Goal: Information Seeking & Learning: Understand process/instructions

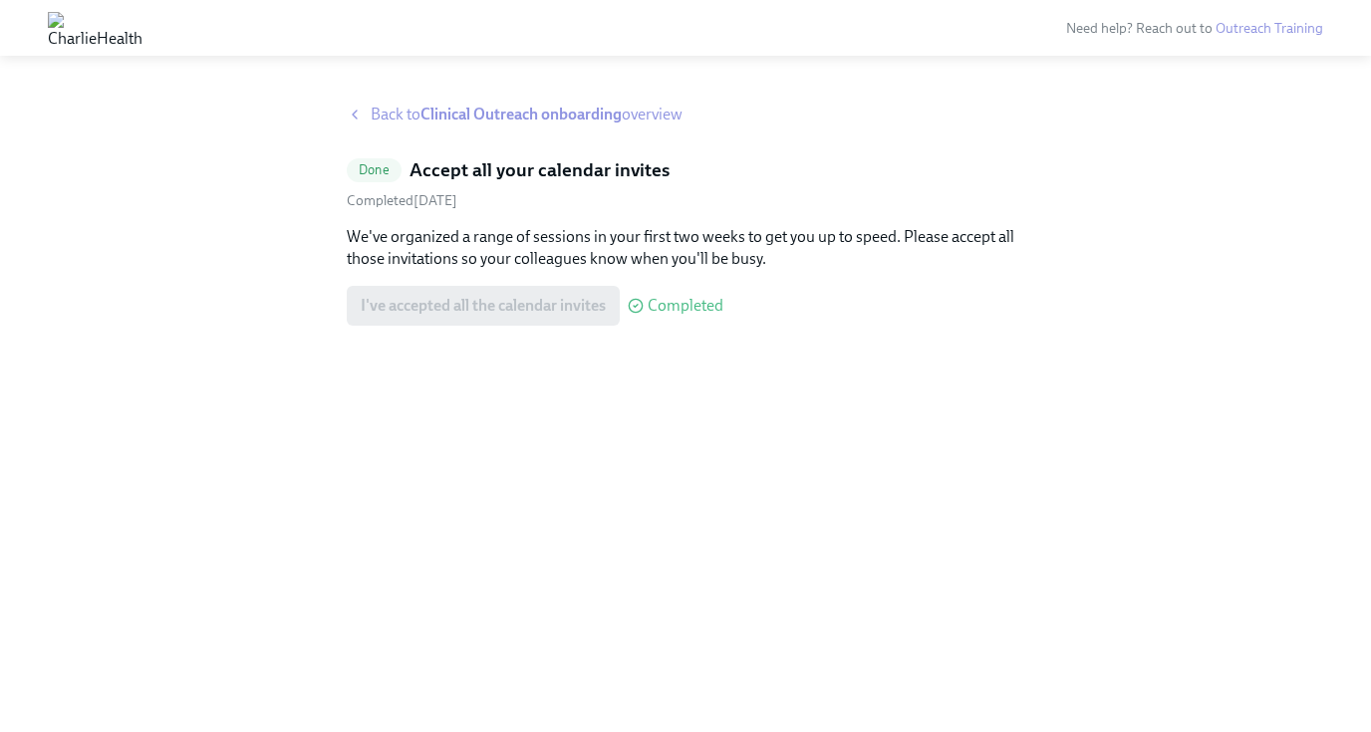
click at [489, 112] on strong "Clinical Outreach onboarding" at bounding box center [520, 114] width 201 height 19
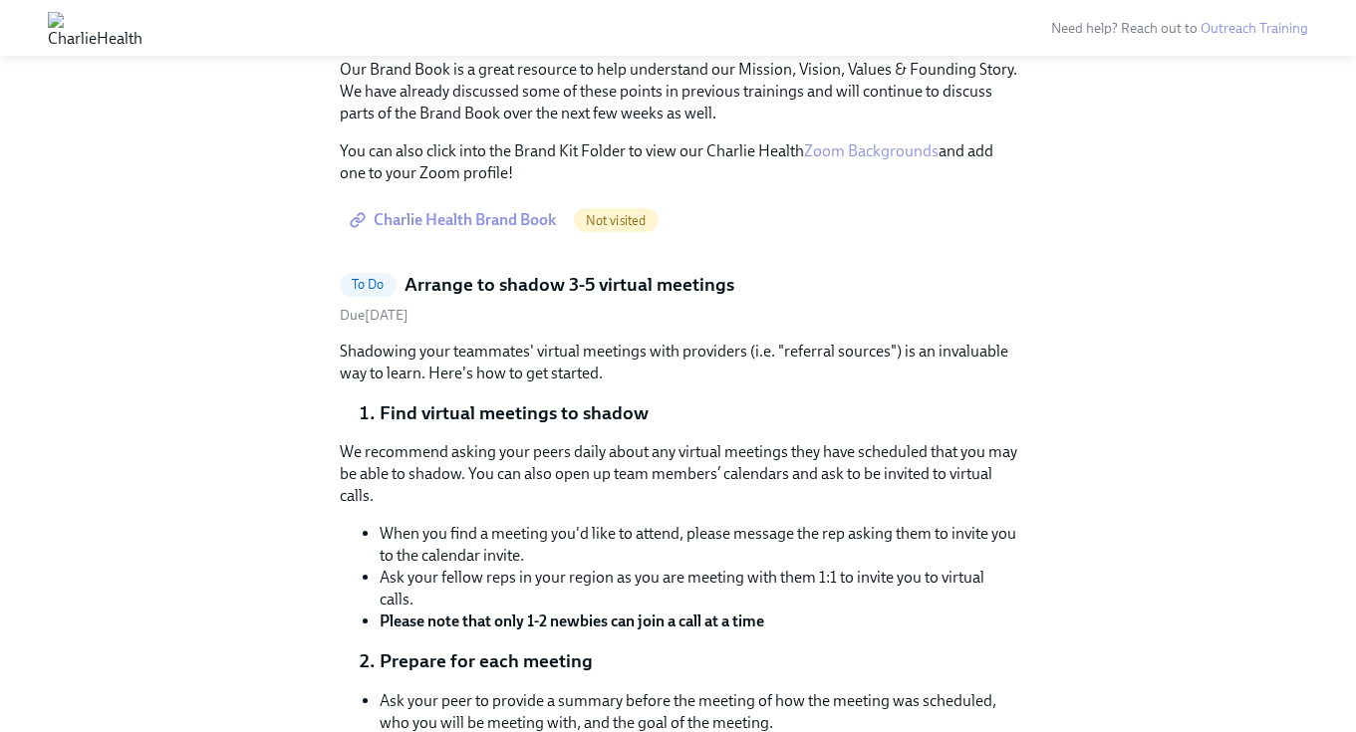
scroll to position [1035, 0]
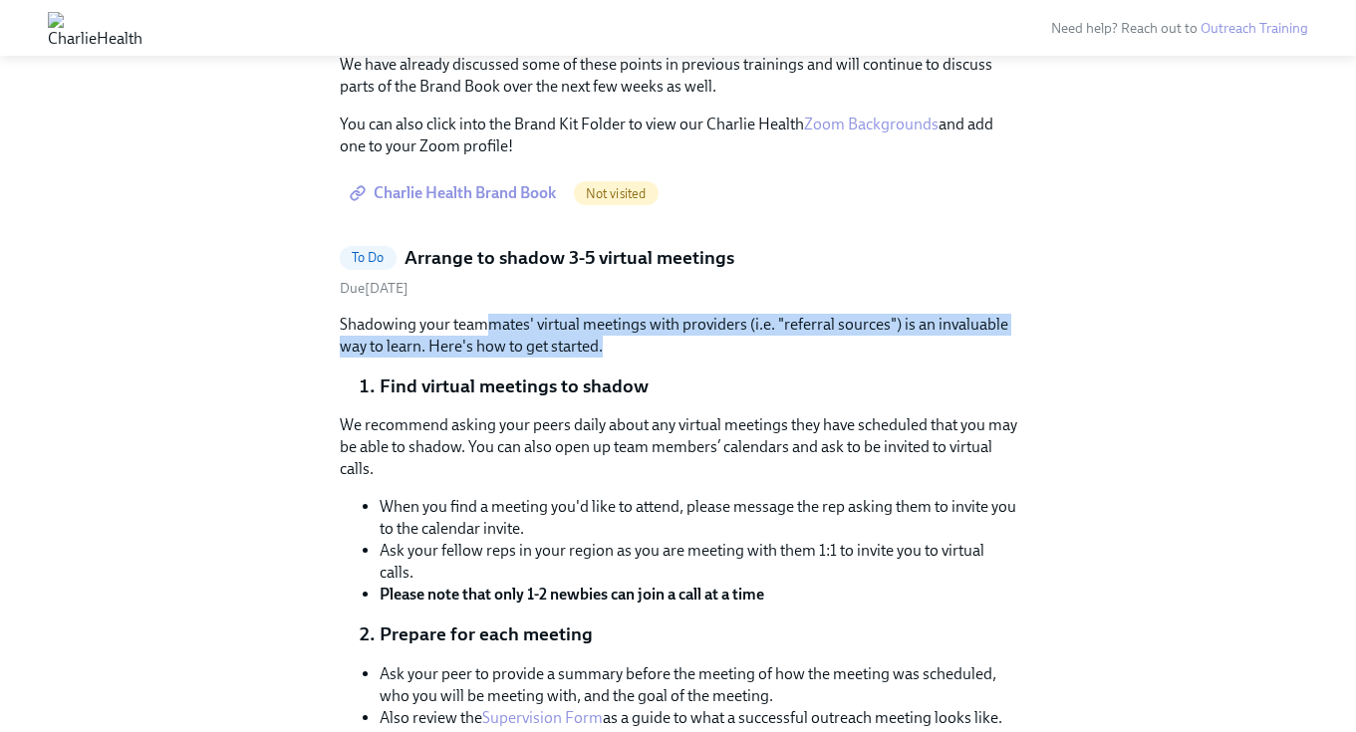
drag, startPoint x: 627, startPoint y: 344, endPoint x: 486, endPoint y: 325, distance: 141.7
click at [486, 325] on p "Shadowing your teammates' virtual meetings with providers (i.e. "referral sourc…" at bounding box center [678, 336] width 677 height 44
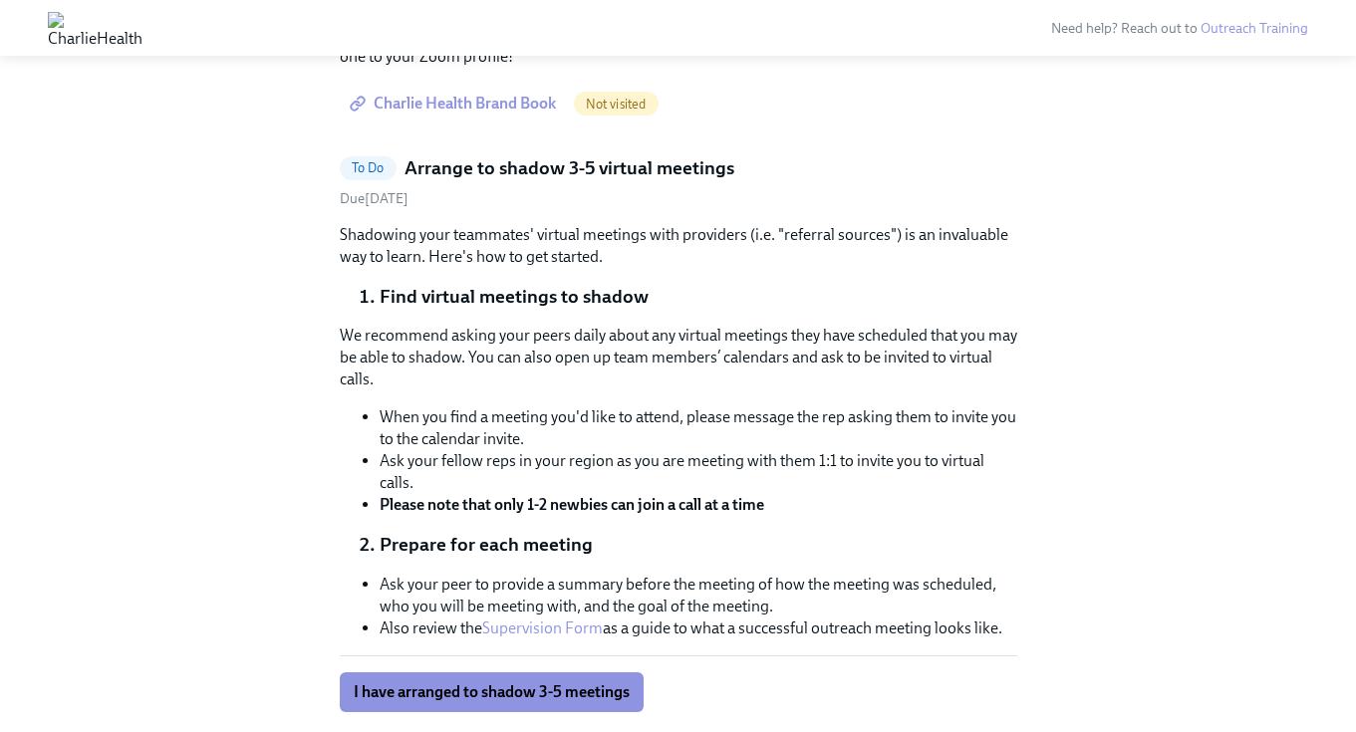
scroll to position [1173, 0]
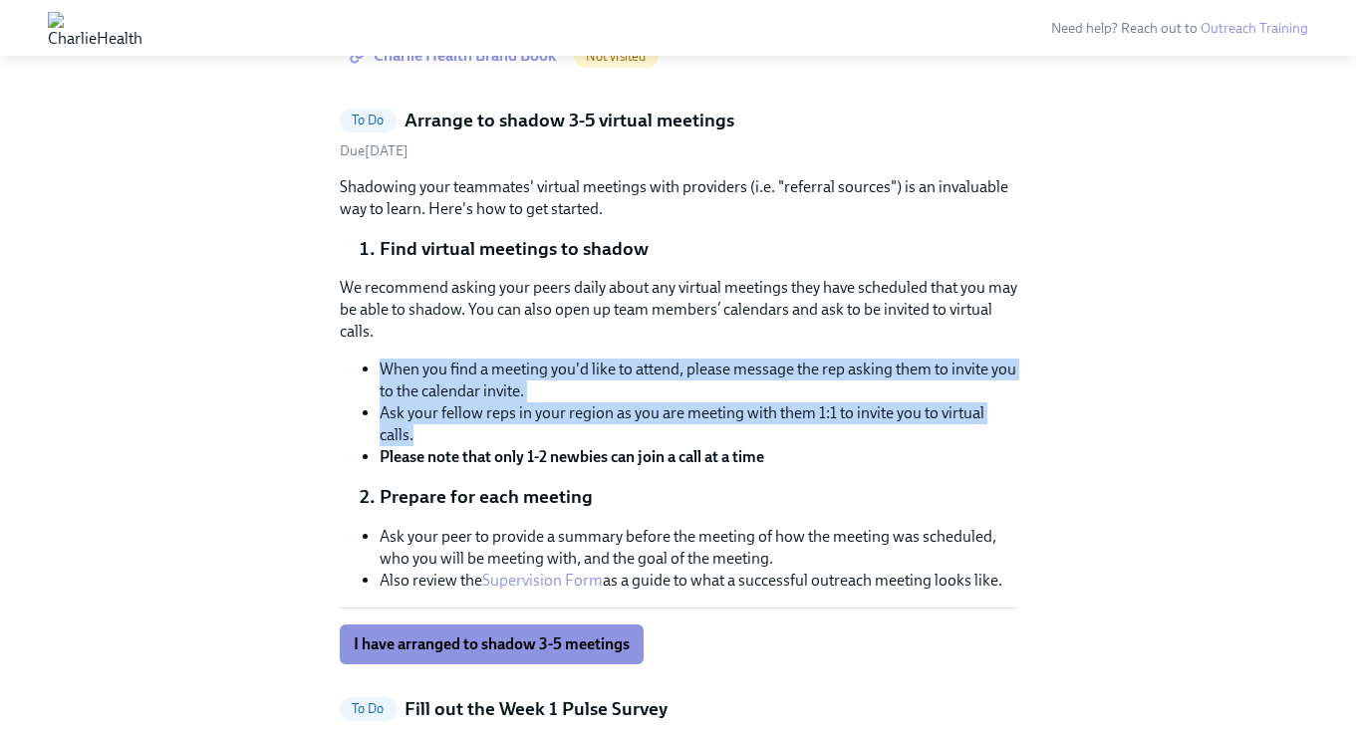
drag, startPoint x: 611, startPoint y: 436, endPoint x: 618, endPoint y: 342, distance: 94.9
click at [618, 341] on div "We recommend asking your peers daily about any virtual meetings they have sched…" at bounding box center [678, 372] width 677 height 191
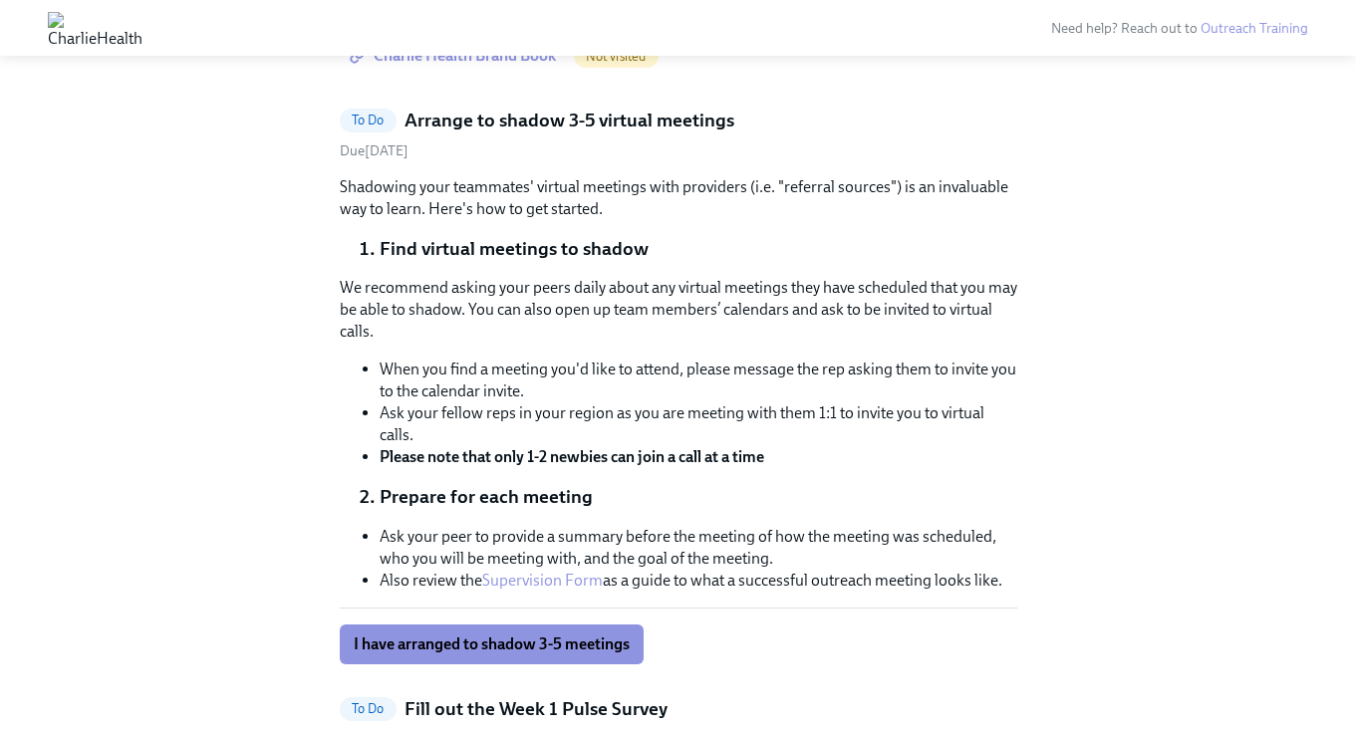
click at [618, 342] on p "We recommend asking your peers daily about any virtual meetings they have sched…" at bounding box center [678, 310] width 677 height 66
